Goal: Obtain resource: Obtain resource

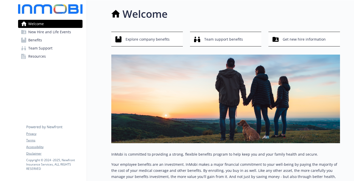
click at [98, 79] on div "Welcome Explore company benefits Team support benefits Get new hire information…" at bounding box center [213, 101] width 253 height 203
click at [279, 43] on div "Get new hire information" at bounding box center [304, 40] width 65 height 10
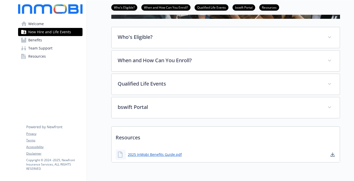
scroll to position [124, 0]
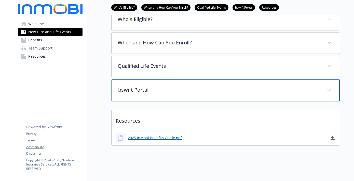
click at [139, 87] on p "bswift Portal" at bounding box center [219, 90] width 202 height 8
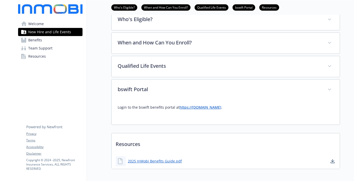
click at [197, 108] on link "[DOMAIN_NAME]" at bounding box center [206, 107] width 29 height 5
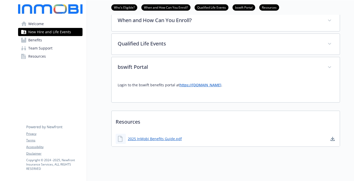
scroll to position [149, 0]
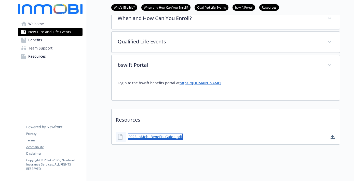
click at [148, 138] on link "2025 InMobi Benefits Guide.pdf" at bounding box center [155, 137] width 55 height 6
